Goal: Task Accomplishment & Management: Manage account settings

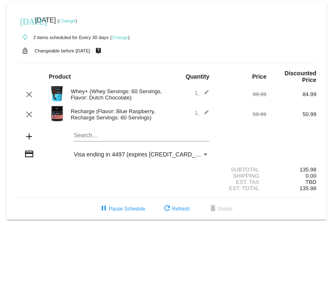
click at [123, 37] on link "Change" at bounding box center [120, 37] width 16 height 5
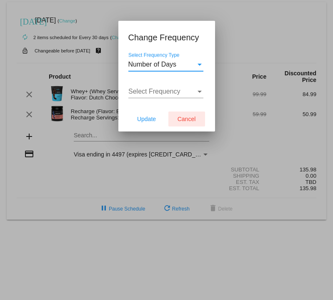
click at [190, 122] on span "Cancel" at bounding box center [186, 119] width 18 height 7
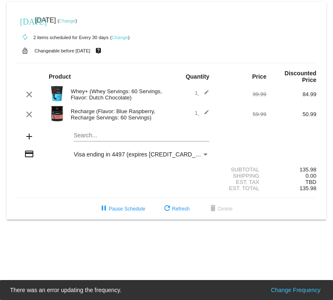
click at [75, 21] on link "Change" at bounding box center [67, 20] width 16 height 5
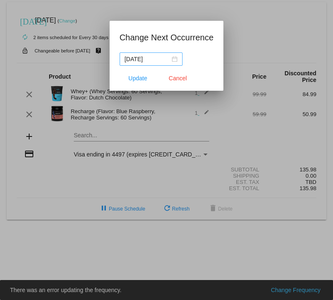
click at [174, 60] on nz-date-picker "[DATE]" at bounding box center [151, 58] width 63 height 13
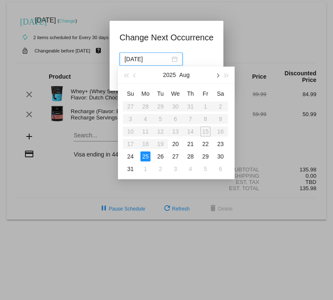
click at [216, 74] on button "button" at bounding box center [216, 75] width 9 height 17
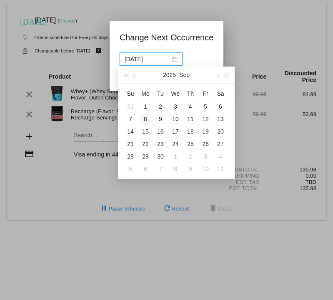
click at [146, 119] on div "8" at bounding box center [145, 119] width 10 height 10
type input "[DATE]"
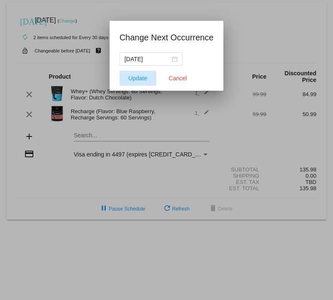
click at [136, 79] on span "Update" at bounding box center [137, 78] width 19 height 7
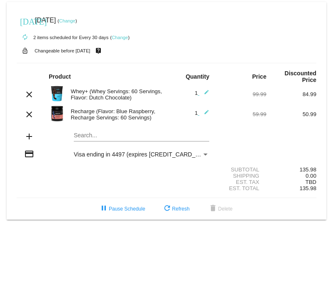
click at [94, 137] on mat-card "[DATE] [DATE] ( Change ) autorenew 2 items scheduled for Every 30 days ( Change…" at bounding box center [166, 111] width 319 height 218
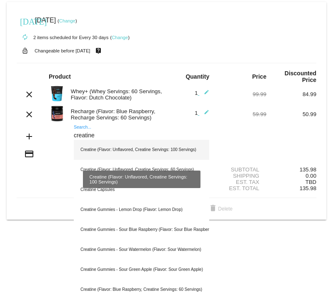
type input "creatine"
click at [110, 152] on div "Creatine (Flavor: Unflavored, Creatine Servings: 100 Servings)" at bounding box center [141, 150] width 135 height 20
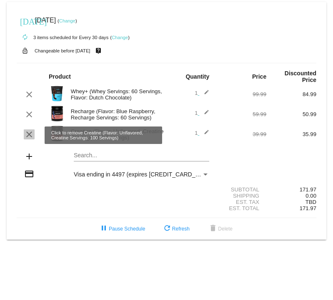
click at [29, 133] on mat-icon "clear" at bounding box center [29, 135] width 10 height 10
